Goal: Task Accomplishment & Management: Use online tool/utility

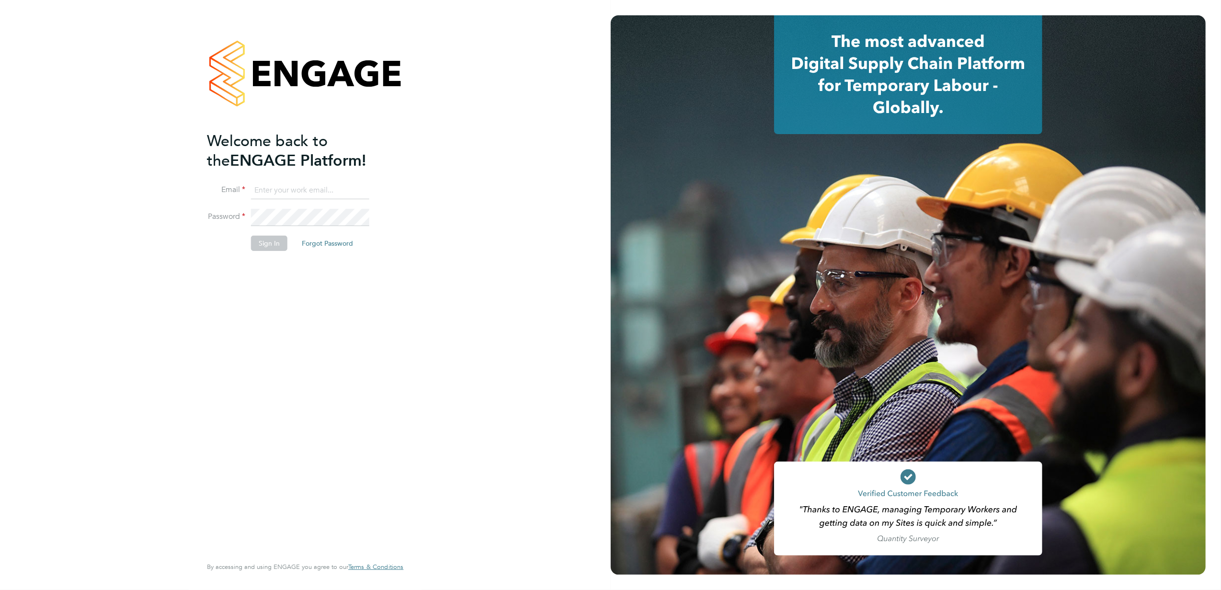
type input "[EMAIL_ADDRESS][PERSON_NAME][DOMAIN_NAME]"
click at [275, 246] on button "Sign In" at bounding box center [269, 243] width 36 height 15
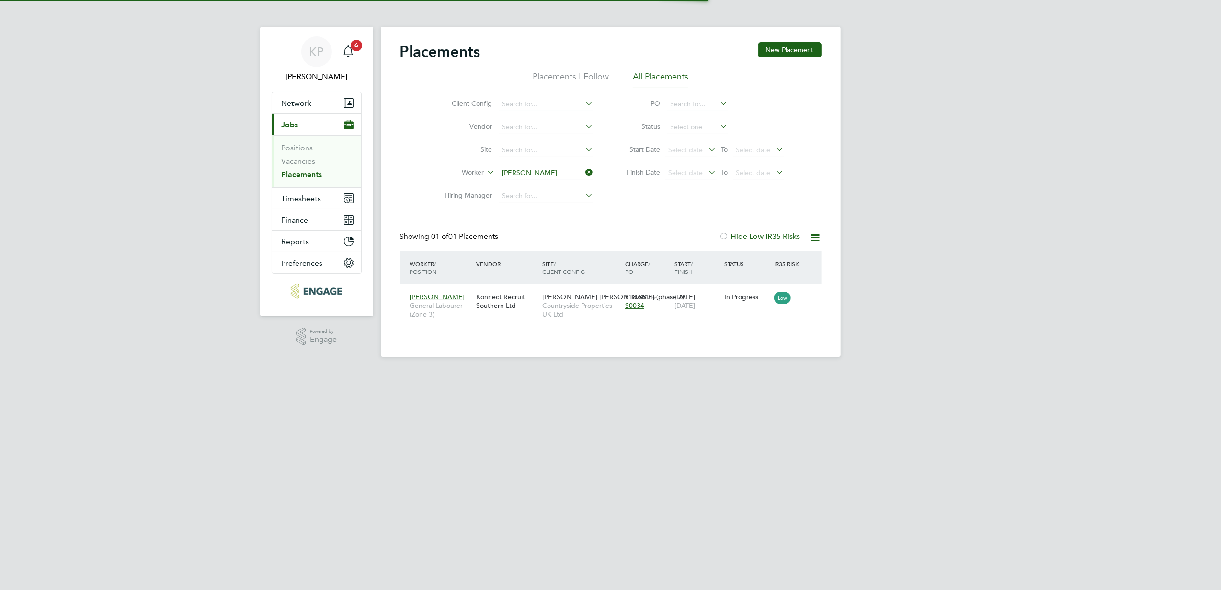
scroll to position [10, 45]
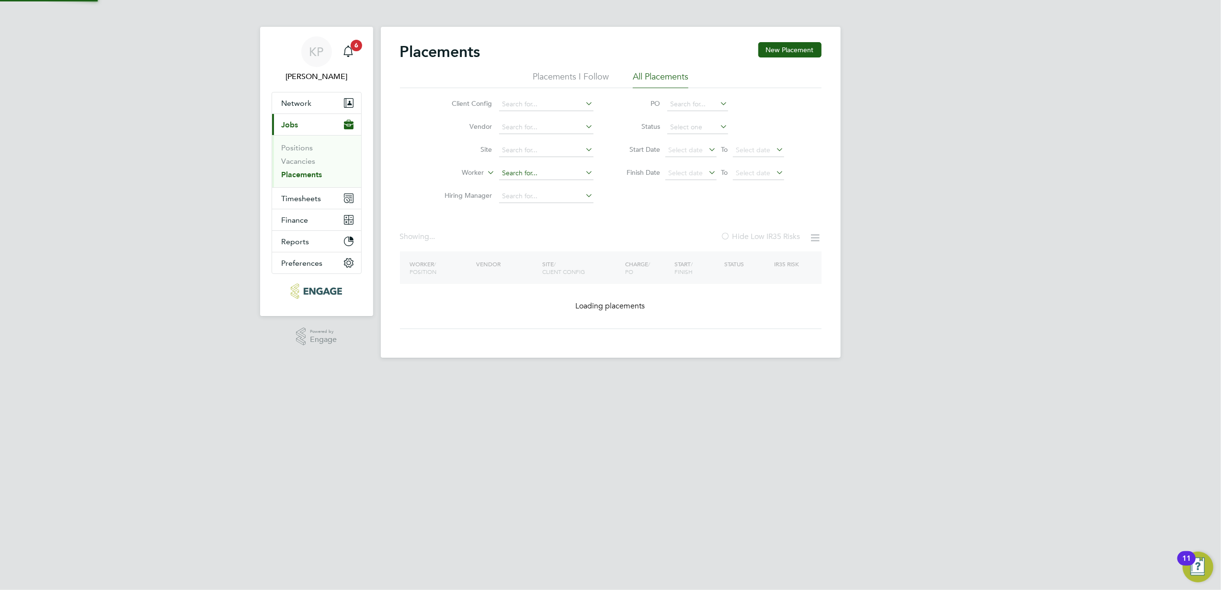
click at [570, 172] on input at bounding box center [546, 173] width 94 height 13
